Goal: Information Seeking & Learning: Compare options

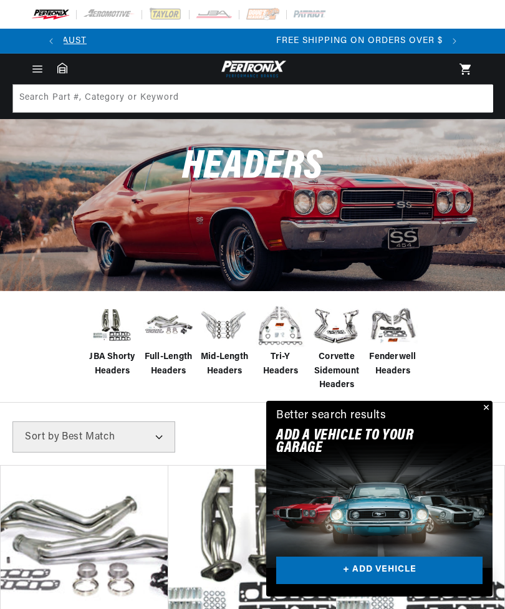
scroll to position [0, 378]
click at [221, 363] on span "Mid-Length Headers" at bounding box center [224, 364] width 50 height 28
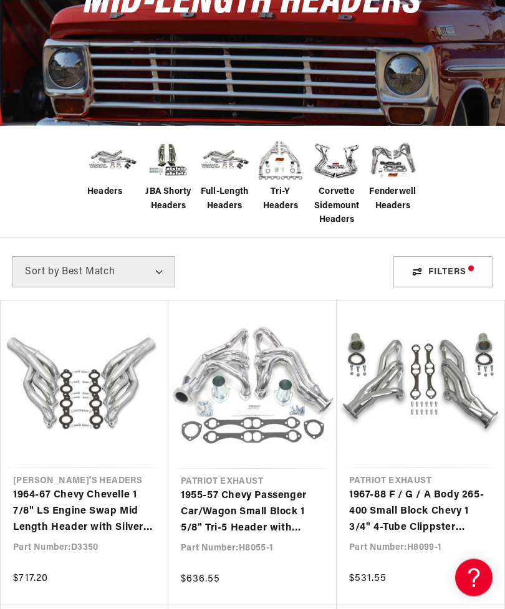
scroll to position [165, 0]
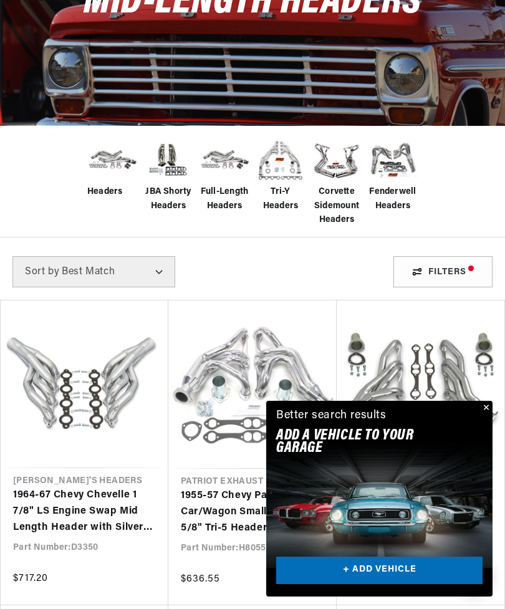
click at [461, 270] on div "Filters" at bounding box center [442, 271] width 99 height 31
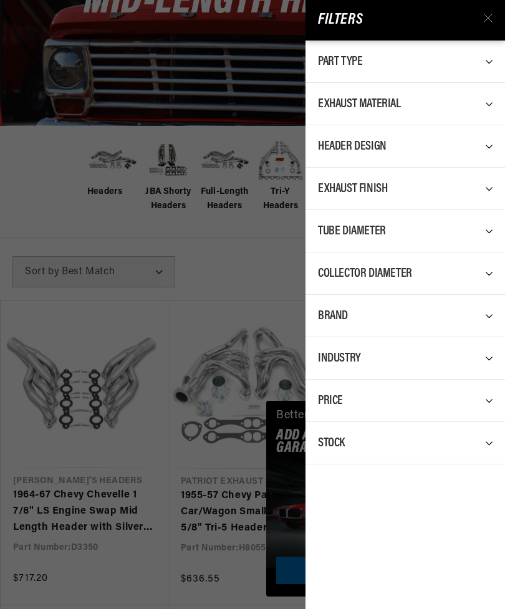
click at [489, 224] on icon at bounding box center [493, 231] width 17 height 17
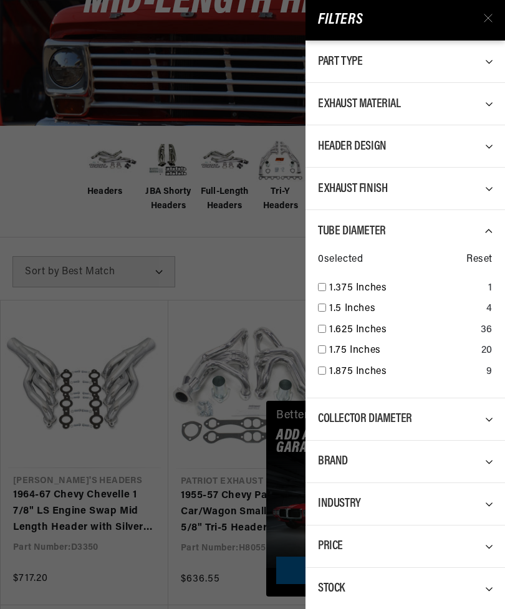
scroll to position [0, 378]
click at [368, 348] on link "1.75 Inches" at bounding box center [402, 351] width 147 height 16
checkbox input "true"
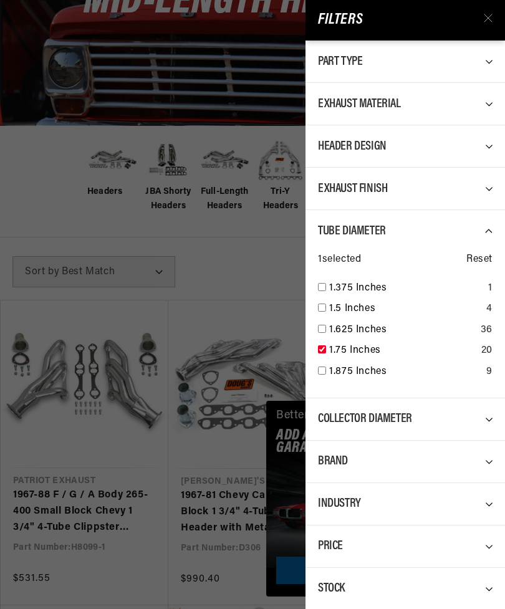
click at [454, 457] on div "Brand" at bounding box center [405, 461] width 175 height 17
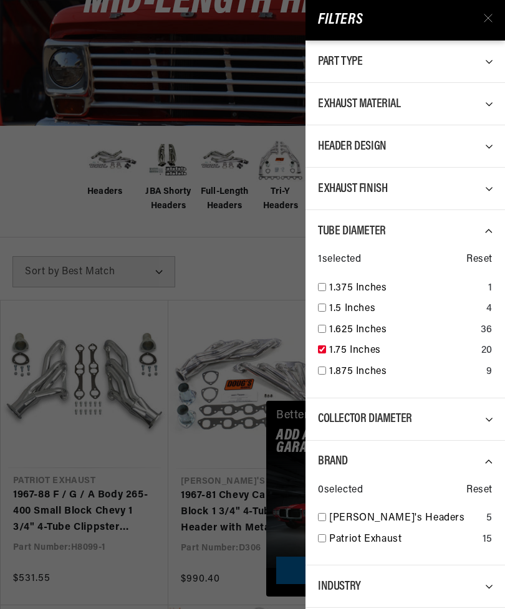
click at [486, 454] on icon at bounding box center [493, 461] width 17 height 17
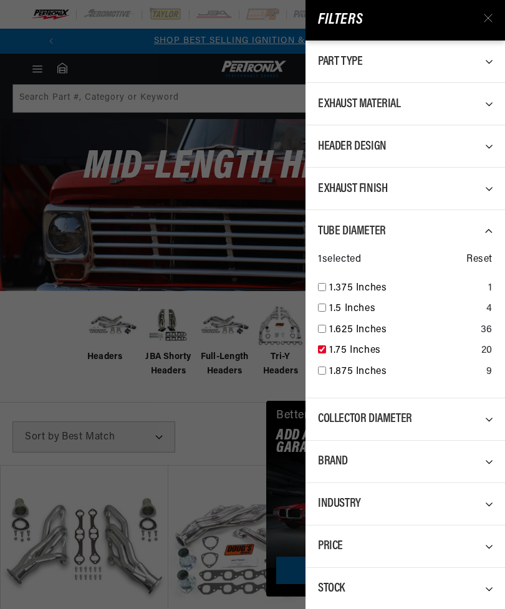
click at [494, 8] on div "Filters" at bounding box center [404, 20] width 199 height 41
click at [103, 378] on div "Filters All Products Tube Diameter : 1.75 Inches Part Type 0 selected Reset Exh…" at bounding box center [252, 304] width 505 height 609
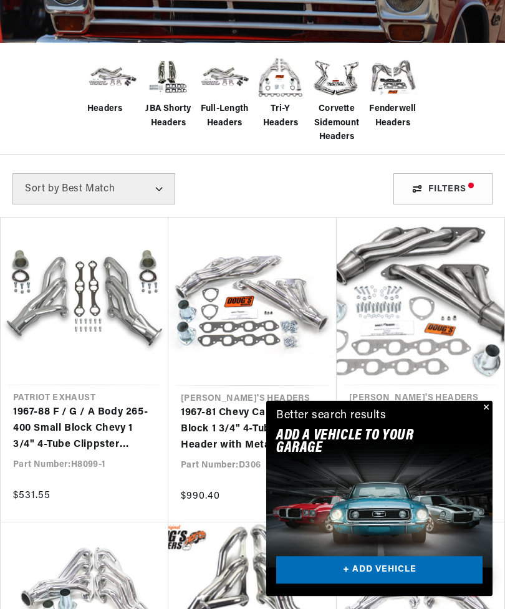
click at [483, 416] on button "Close" at bounding box center [485, 408] width 15 height 15
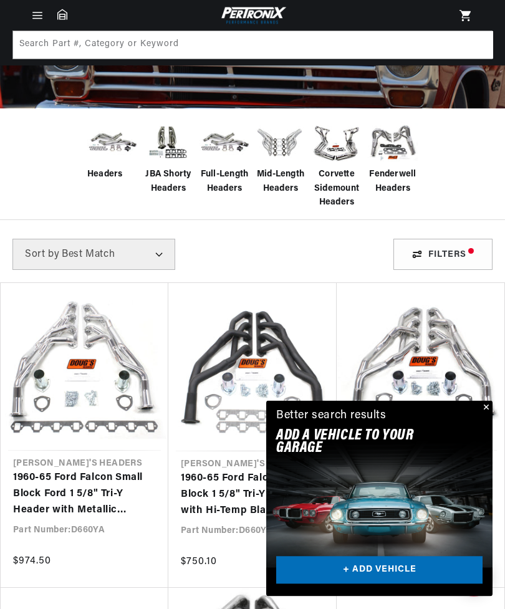
scroll to position [182, 0]
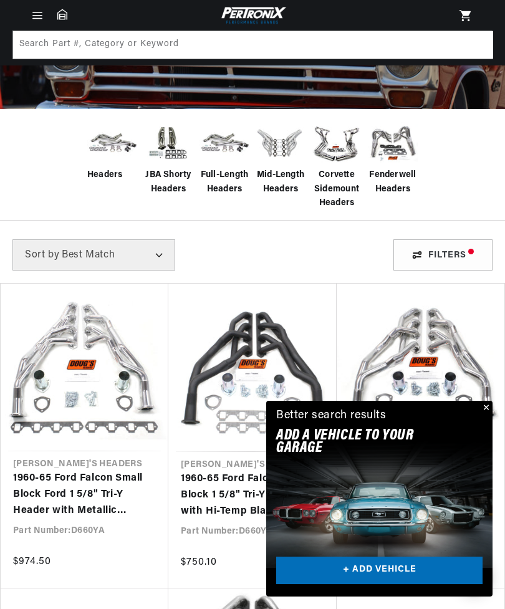
click at [416, 585] on link "+ ADD VEHICLE" at bounding box center [379, 571] width 206 height 28
click at [382, 585] on link "+ ADD VEHICLE" at bounding box center [379, 571] width 206 height 28
click at [383, 585] on link "+ ADD VEHICLE" at bounding box center [379, 571] width 206 height 28
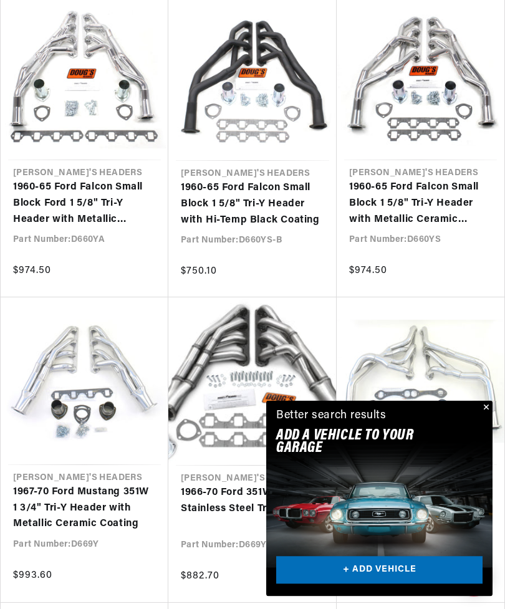
scroll to position [473, 0]
click at [393, 585] on link "+ ADD VEHICLE" at bounding box center [379, 571] width 206 height 28
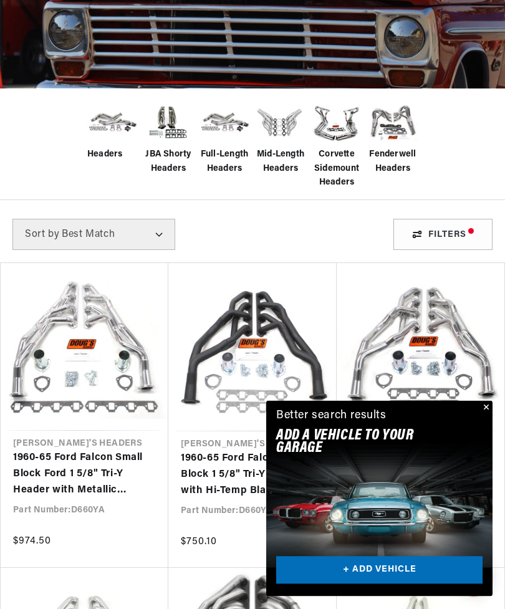
scroll to position [220, 0]
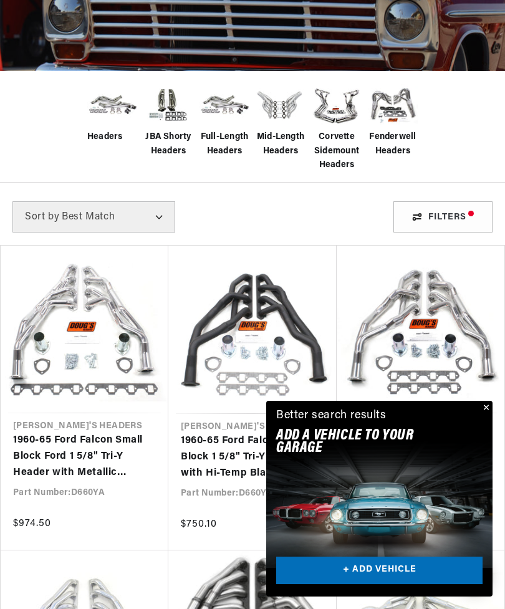
click at [448, 213] on div "Filters" at bounding box center [442, 216] width 99 height 31
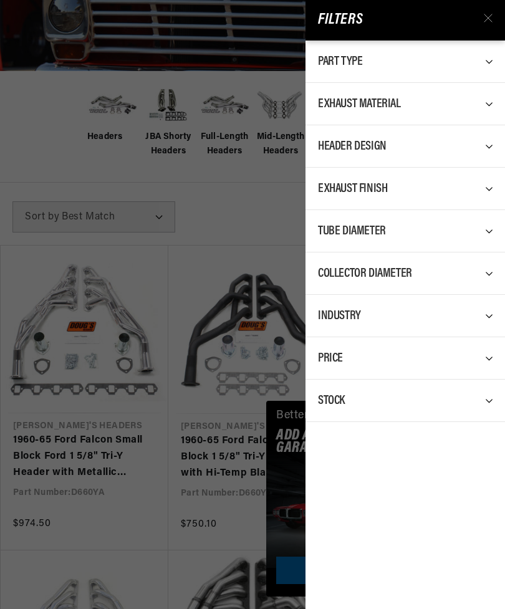
click at [493, 14] on div "Filters" at bounding box center [404, 20] width 199 height 41
click at [497, 15] on div "Filters" at bounding box center [404, 20] width 199 height 41
click at [486, 19] on icon at bounding box center [488, 18] width 9 height 9
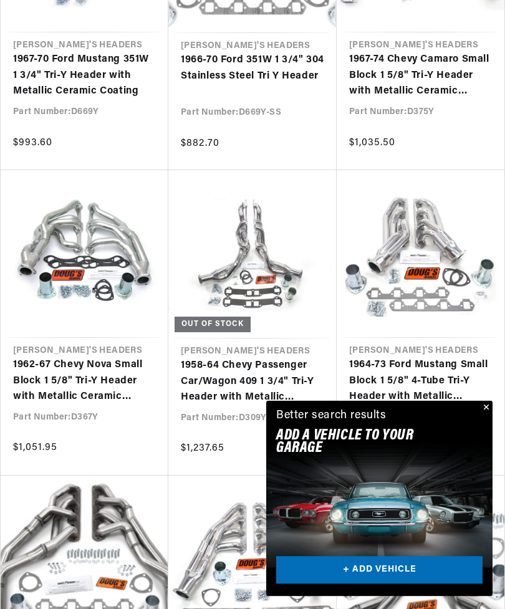
scroll to position [908, 0]
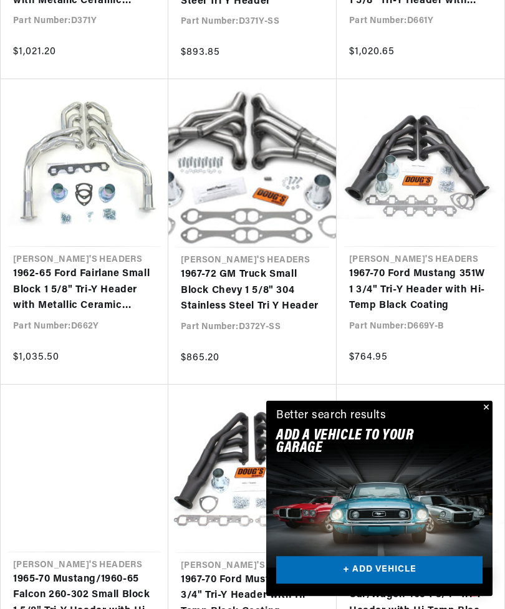
scroll to position [2226, 0]
